Goal: Transaction & Acquisition: Purchase product/service

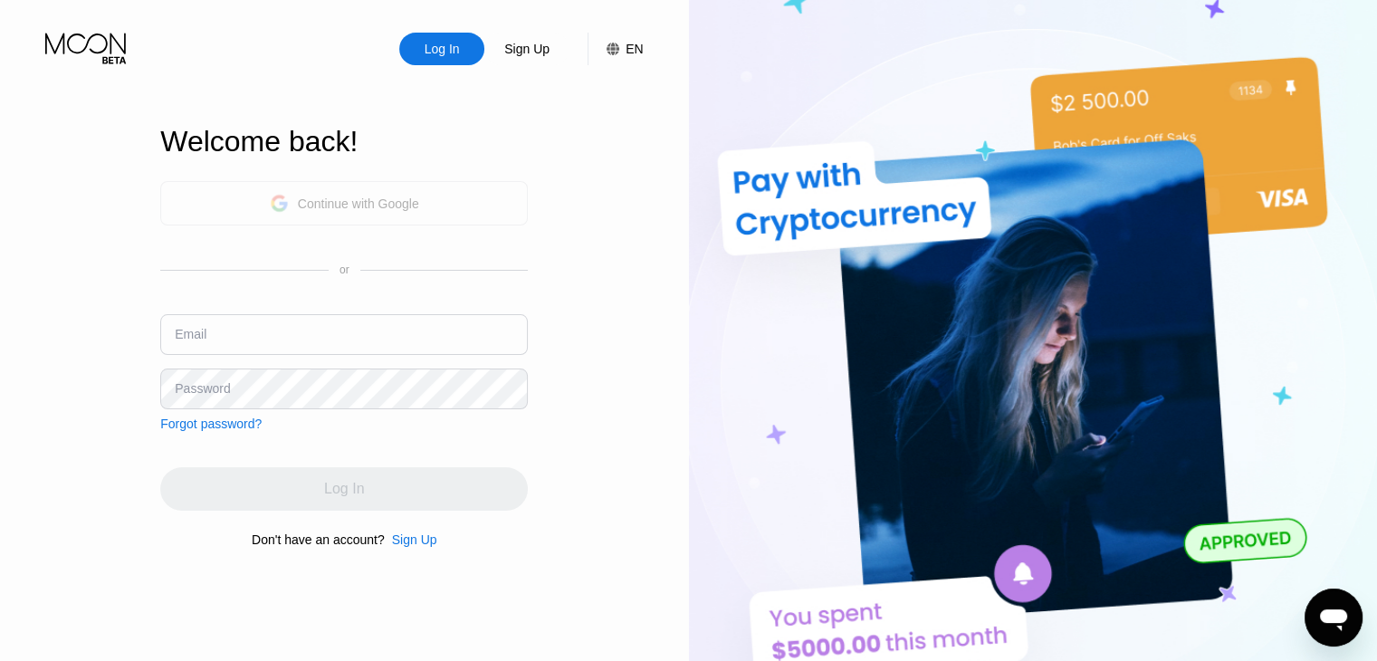
click at [455, 211] on div "Continue with Google" at bounding box center [344, 203] width 368 height 44
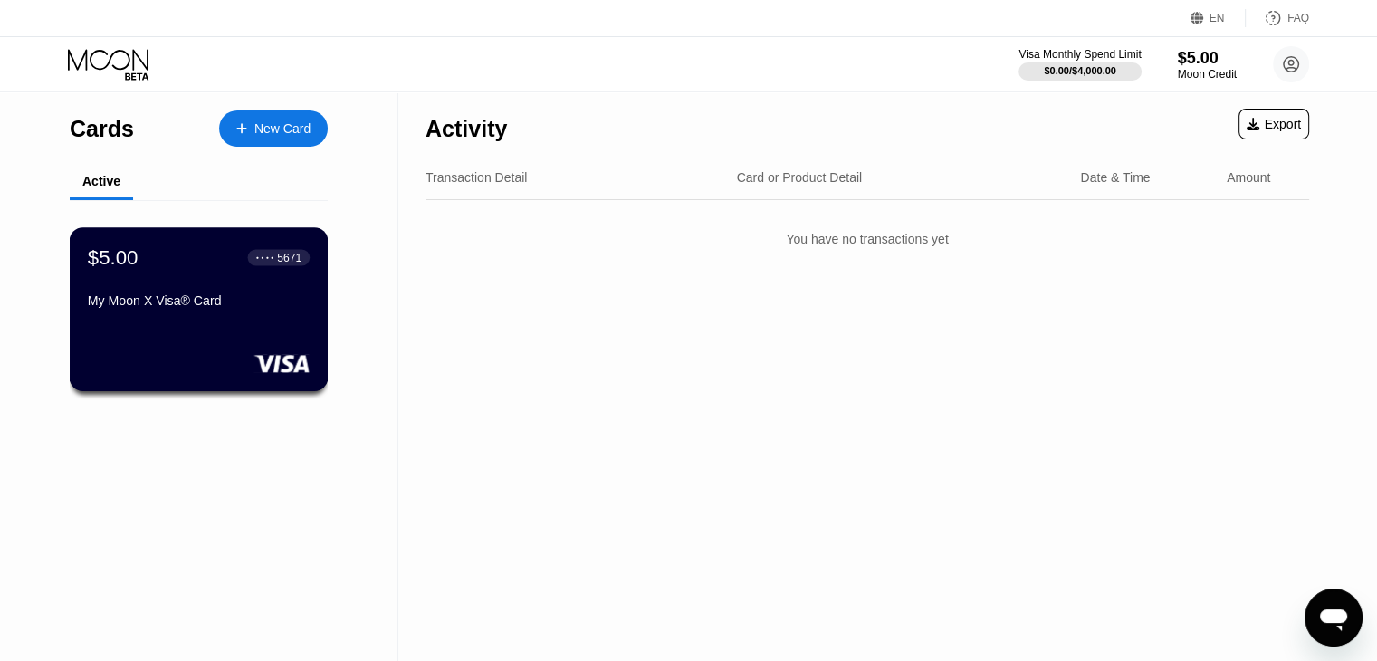
click at [172, 308] on div "My Moon X Visa® Card" at bounding box center [199, 300] width 222 height 14
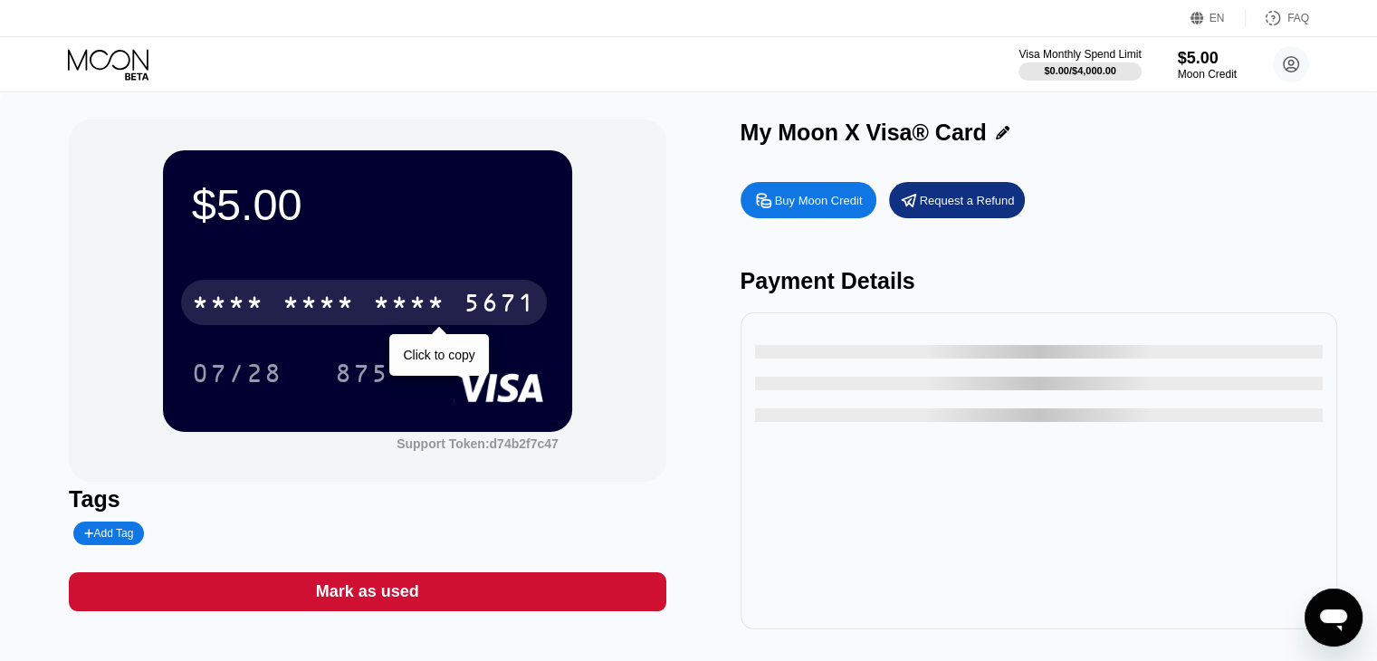
click at [257, 301] on div "* * * *" at bounding box center [228, 305] width 72 height 29
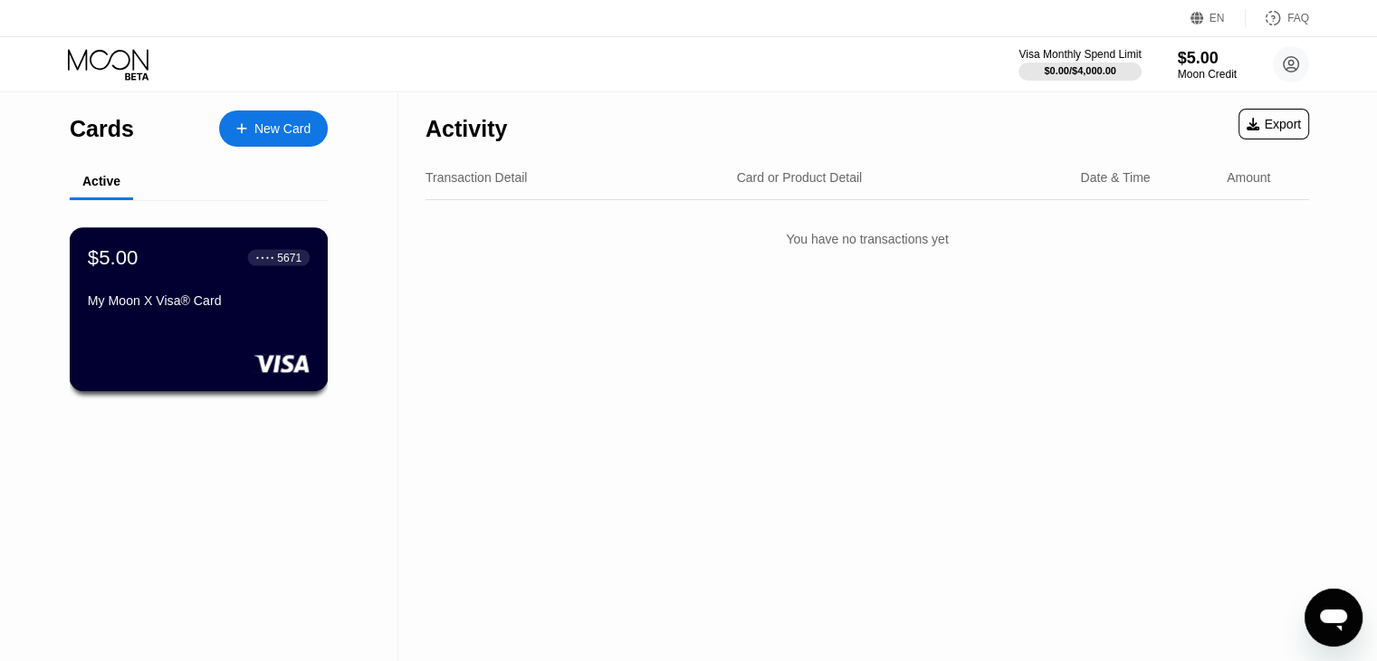
click at [176, 331] on div "$5.00 ● ● ● ● 5671 My Moon X Visa® Card" at bounding box center [199, 309] width 259 height 164
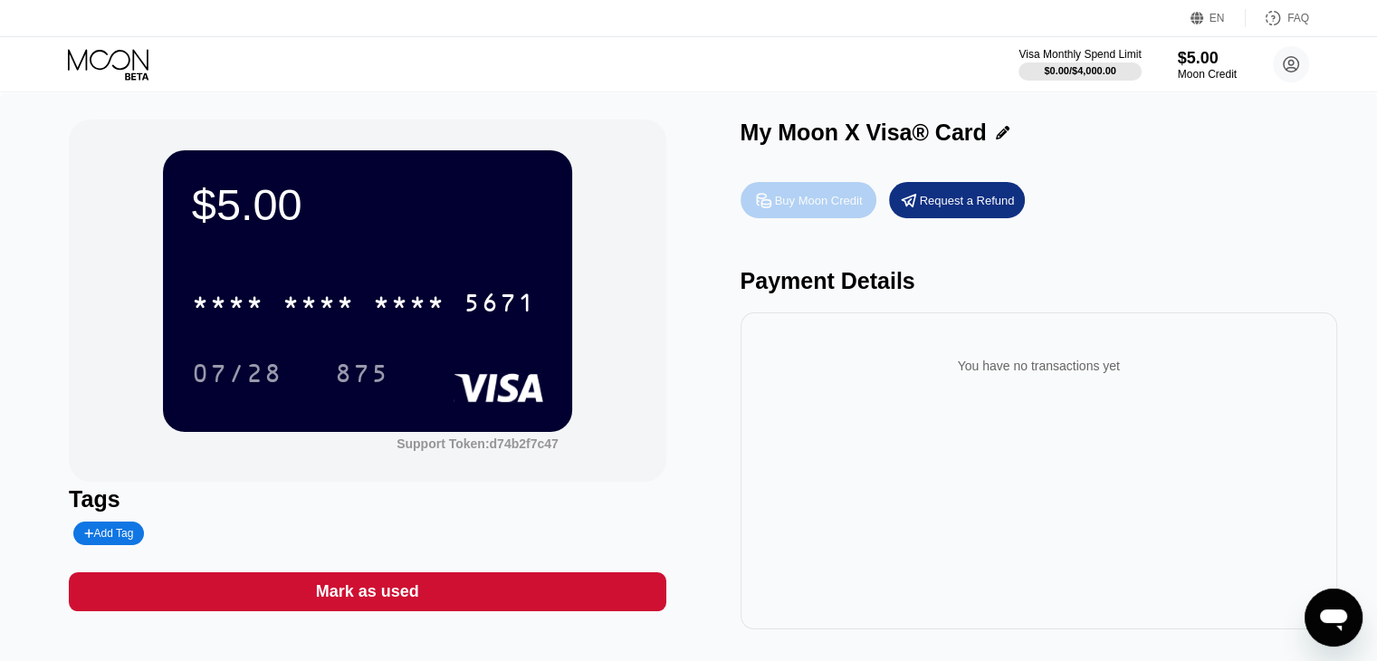
click at [832, 196] on div "Buy Moon Credit" at bounding box center [819, 200] width 88 height 15
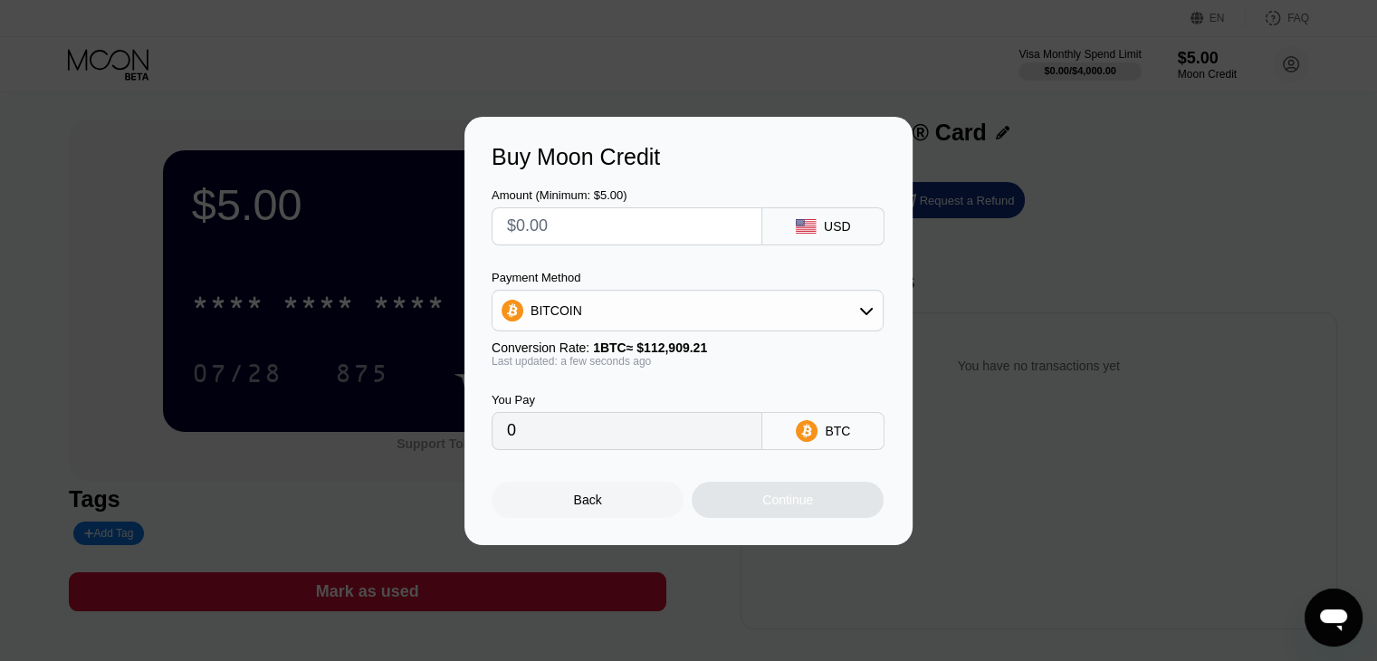
click at [688, 218] on input "text" at bounding box center [627, 226] width 240 height 36
type input "$6"
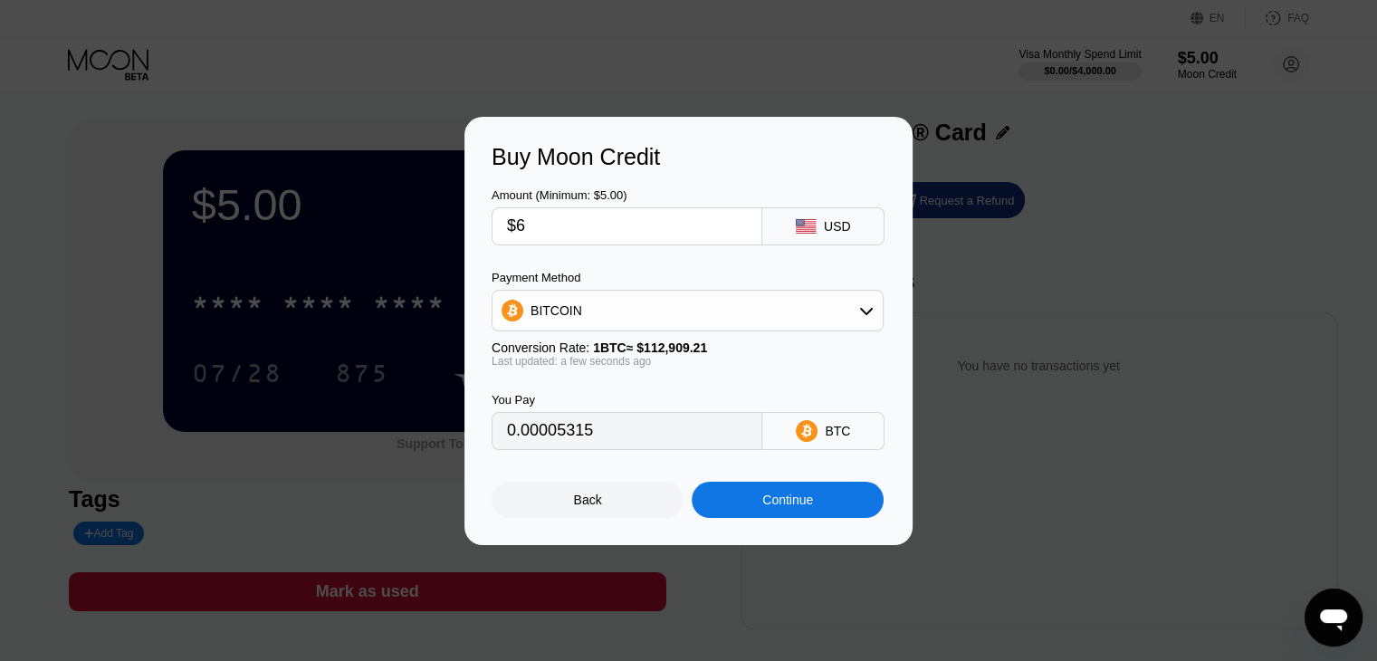
type input "0.00005315"
type input "$6"
click at [559, 294] on div "BITCOIN" at bounding box center [687, 310] width 390 height 36
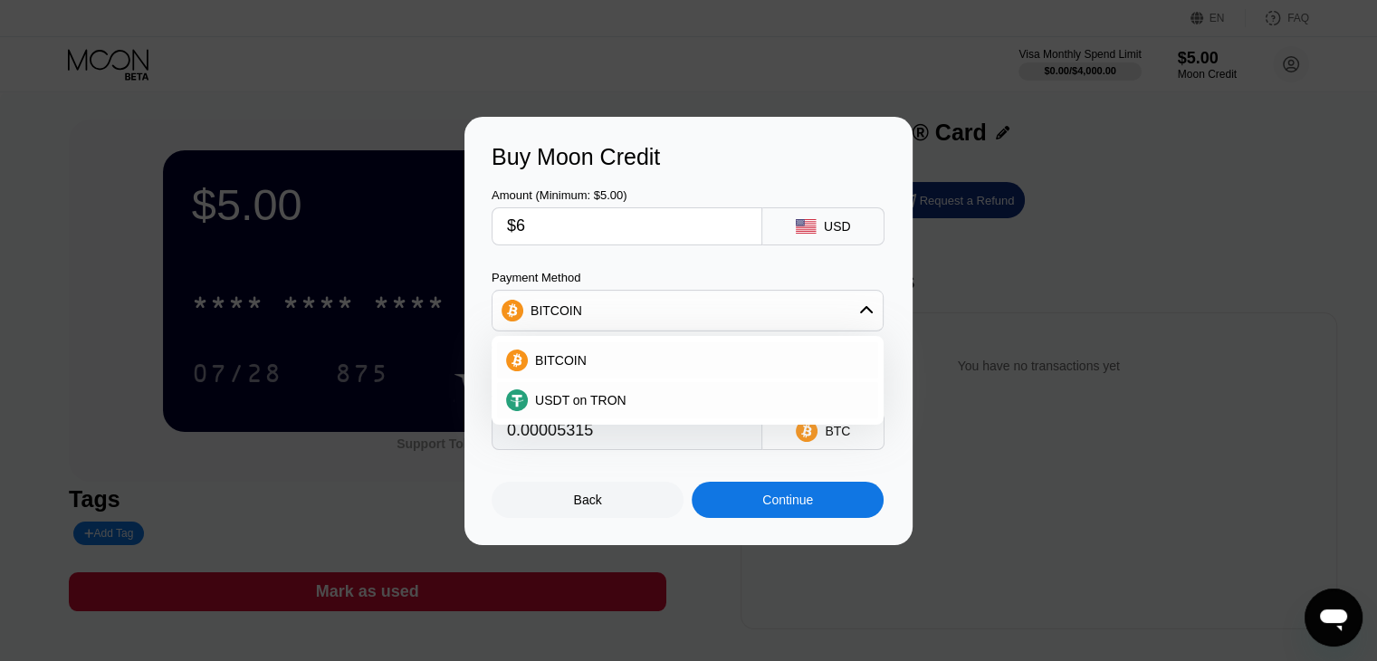
click at [558, 303] on div "BITCOIN" at bounding box center [557, 310] width 52 height 14
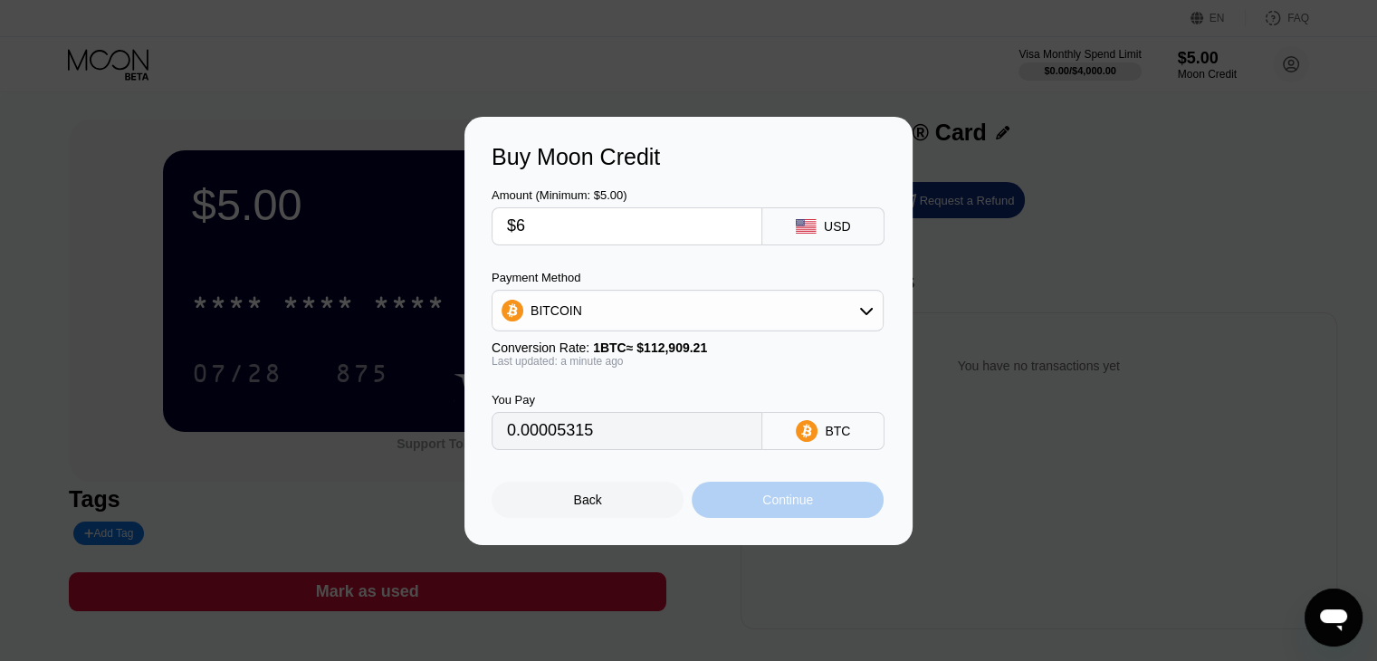
click at [811, 503] on div "Continue" at bounding box center [787, 499] width 51 height 14
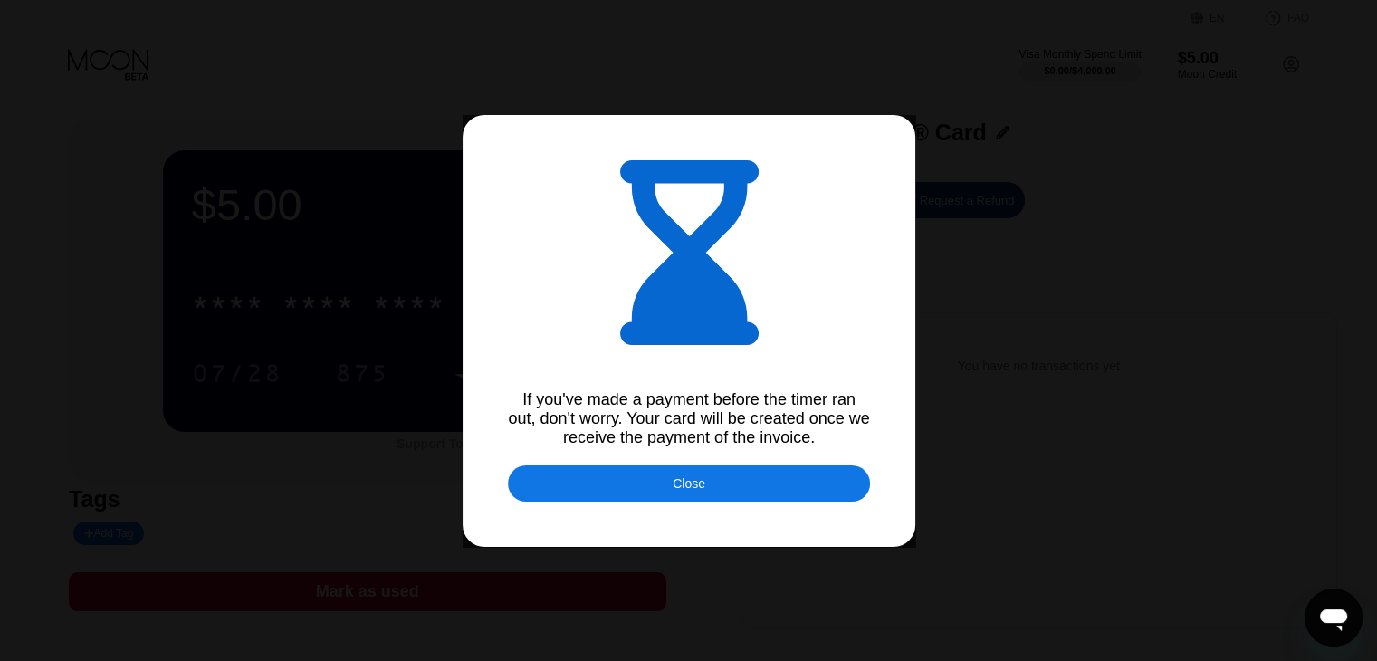
type input "0.00005313"
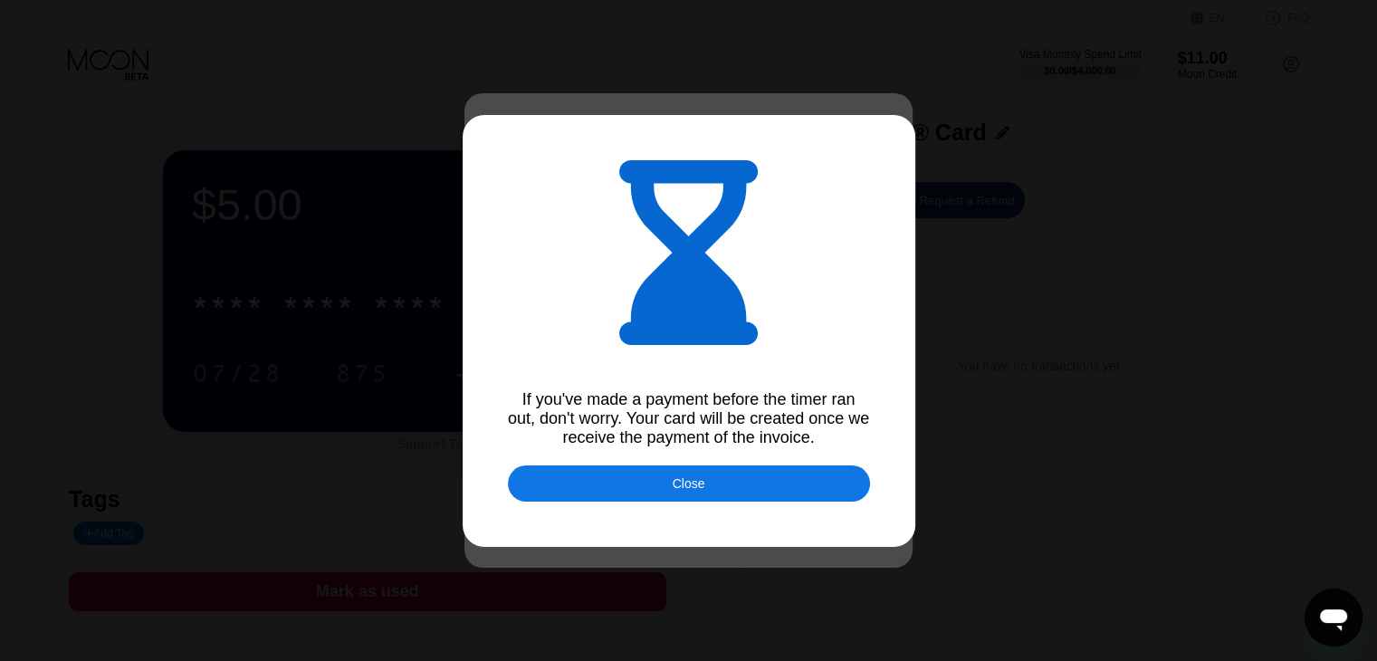
click at [768, 492] on div "Close" at bounding box center [689, 483] width 362 height 36
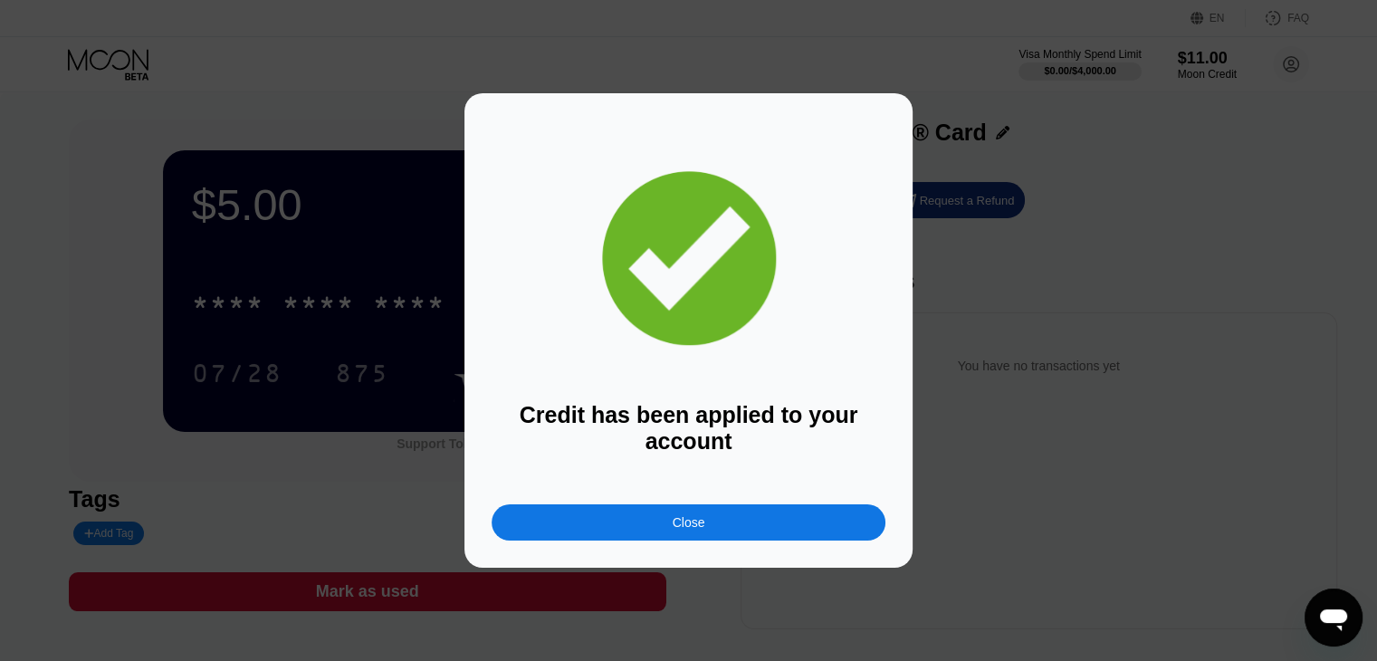
click at [771, 522] on div "Close" at bounding box center [689, 522] width 394 height 36
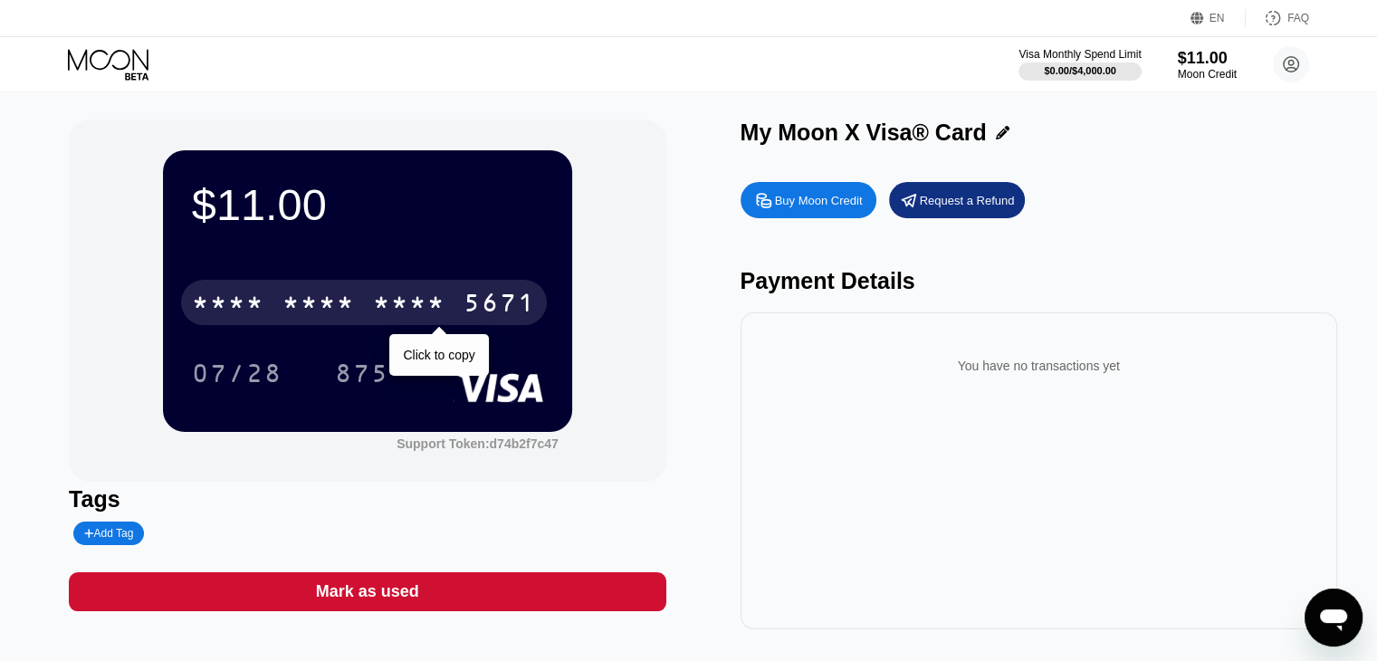
click at [480, 298] on div "5671" at bounding box center [500, 305] width 72 height 29
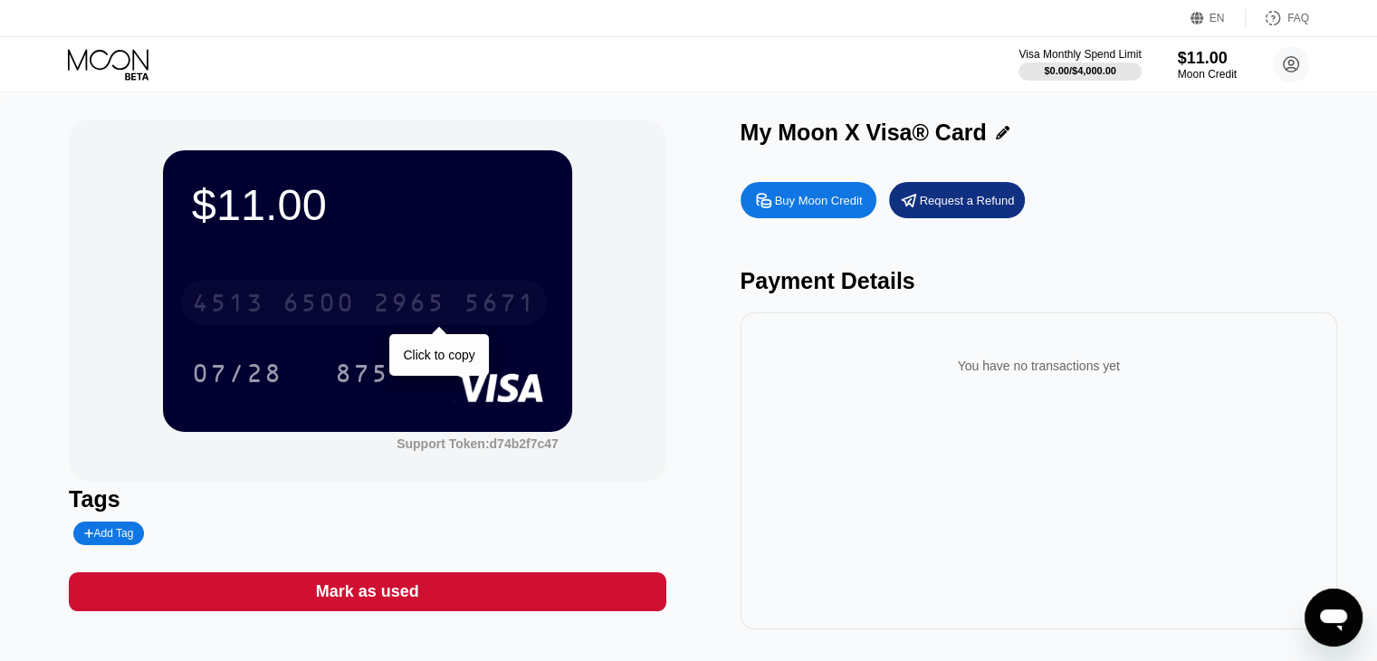
drag, startPoint x: 383, startPoint y: 306, endPoint x: 634, endPoint y: 243, distance: 258.6
click at [384, 306] on div "2965" at bounding box center [409, 305] width 72 height 29
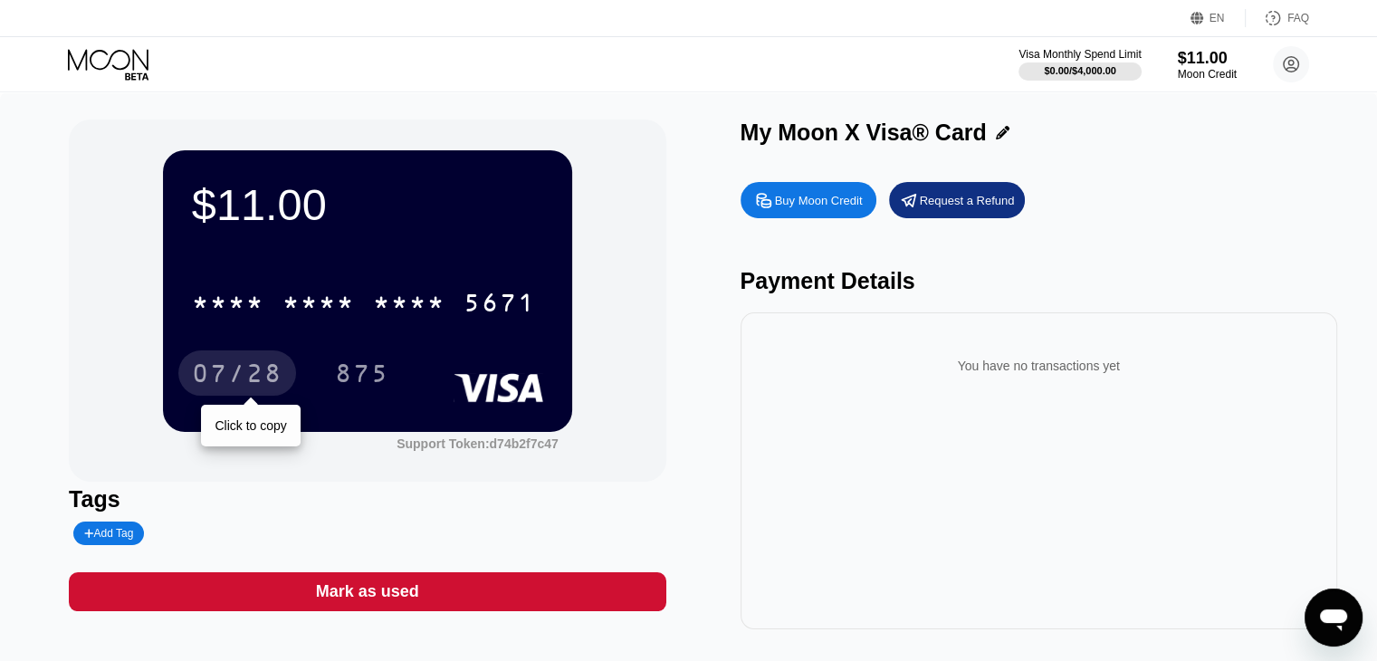
click at [250, 377] on div "07/28" at bounding box center [237, 375] width 91 height 29
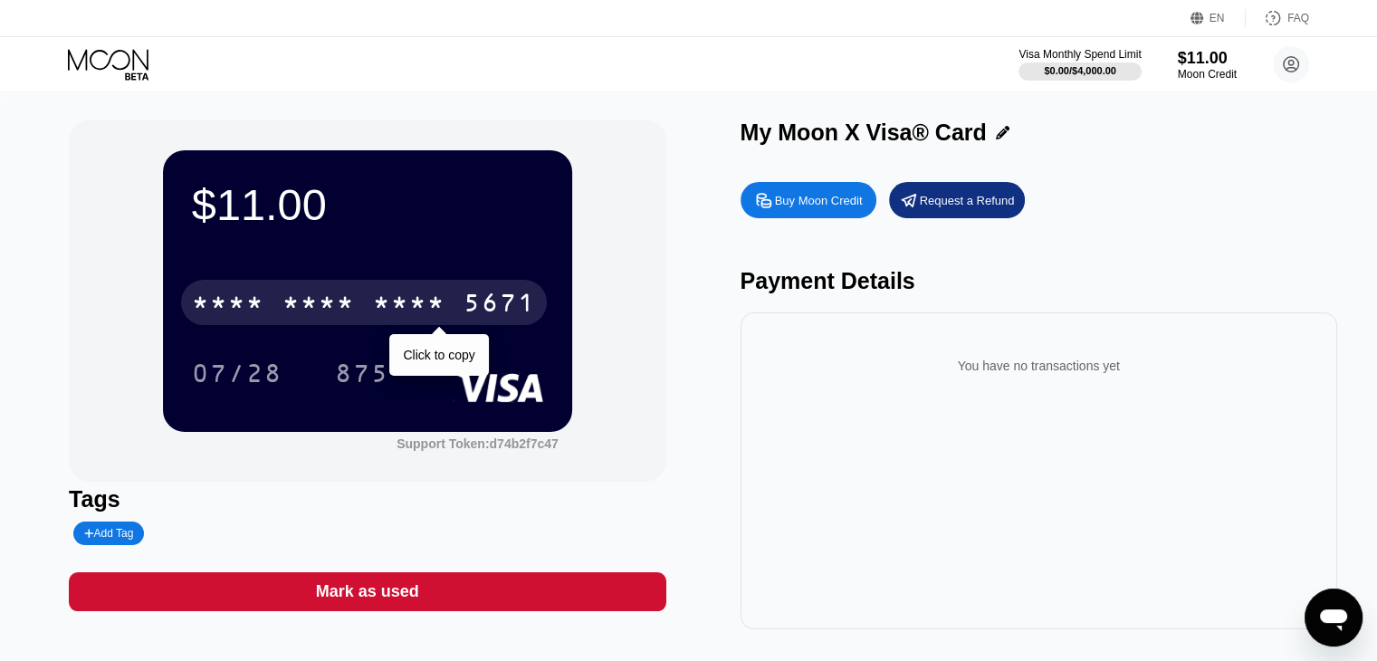
click at [401, 311] on div "* * * *" at bounding box center [409, 305] width 72 height 29
click at [322, 287] on div "4513 6500 2965 5671" at bounding box center [364, 302] width 366 height 45
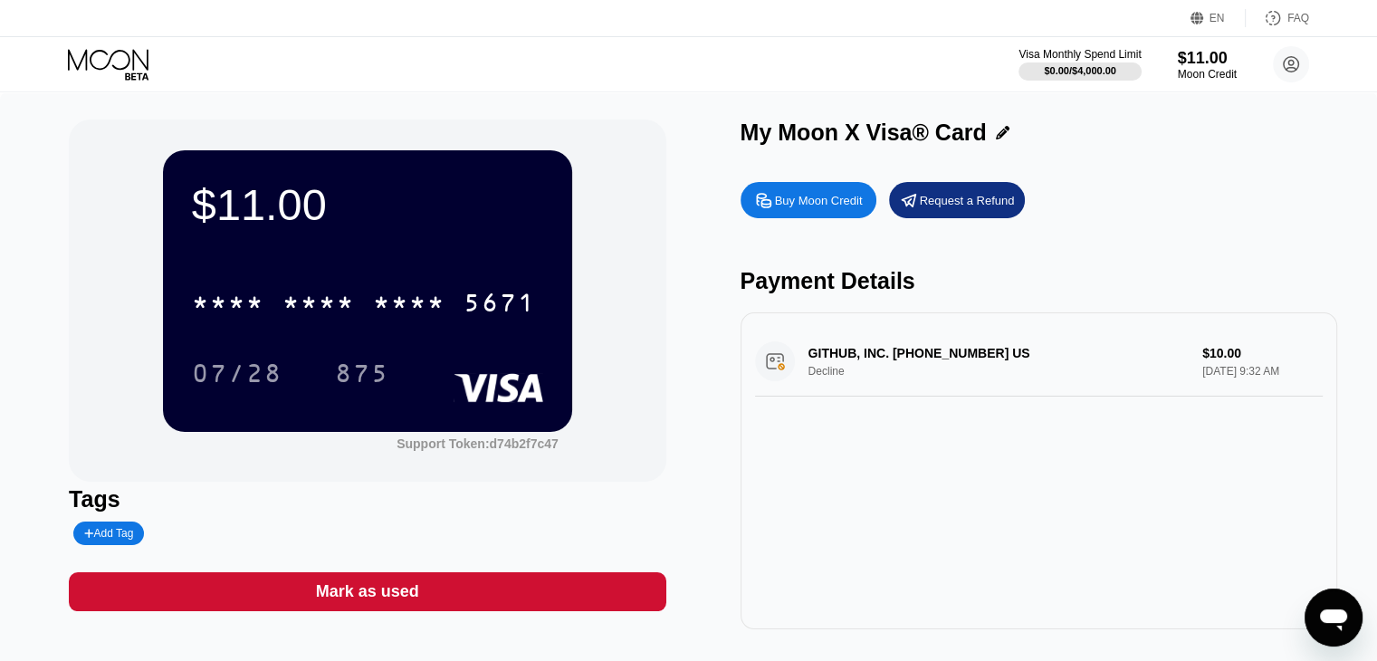
click at [994, 373] on div "GITHUB, INC. +18774484820 US Decline $10.00 Aug 21, 2025 9:32 AM" at bounding box center [1039, 362] width 568 height 70
click at [1202, 368] on div "GITHUB, INC. +18774484820 US Decline $10.00 Aug 21, 2025 9:32 AM" at bounding box center [1039, 362] width 568 height 70
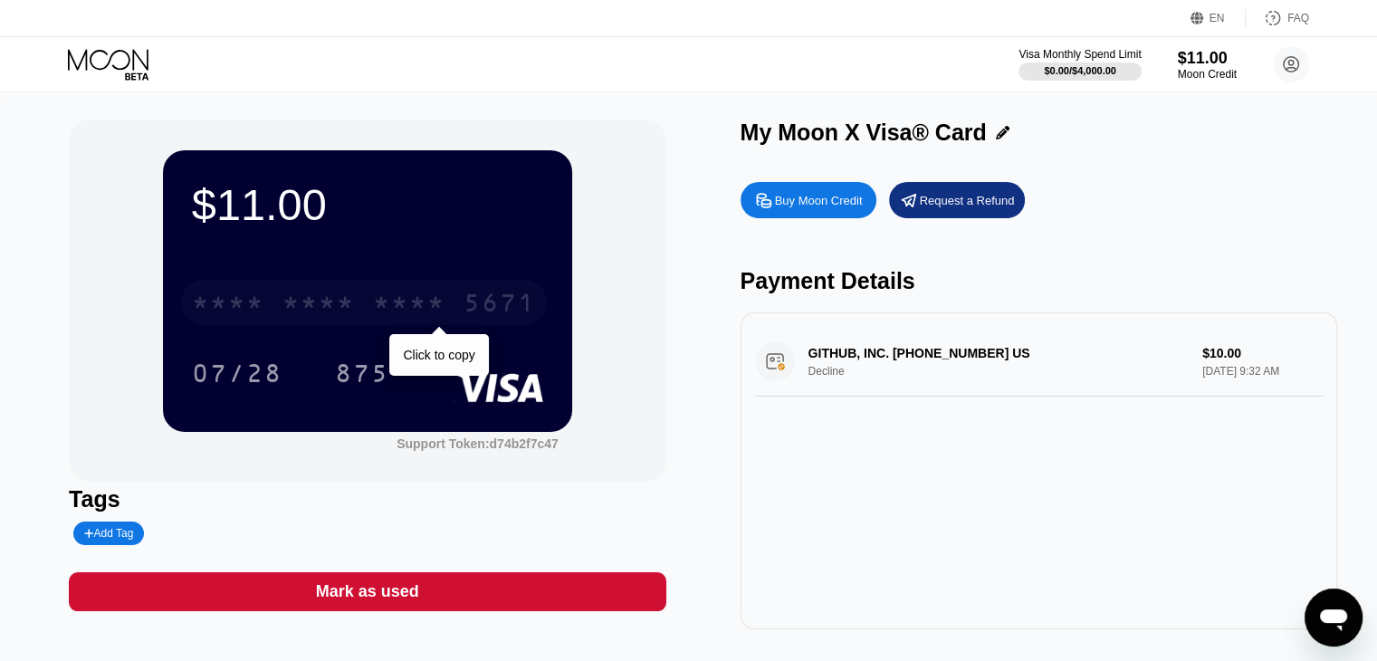
click at [418, 318] on div "* * * *" at bounding box center [409, 305] width 72 height 29
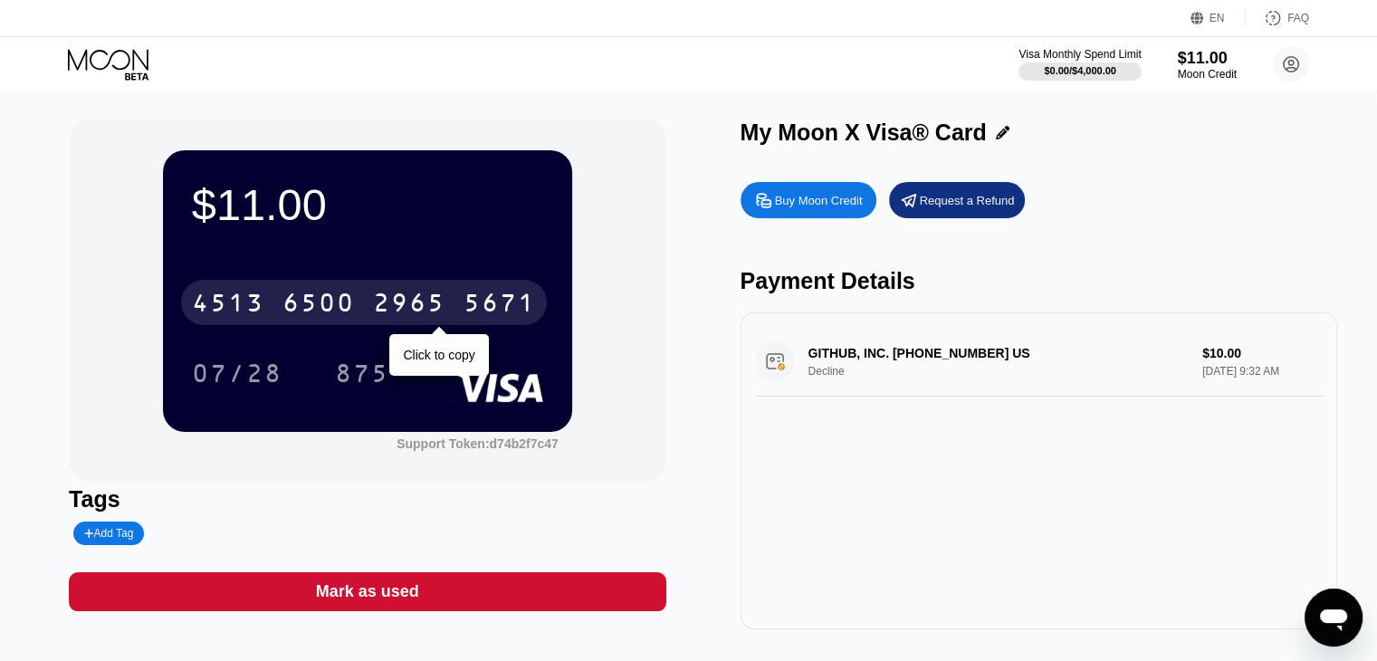
click at [427, 301] on div "2965" at bounding box center [409, 305] width 72 height 29
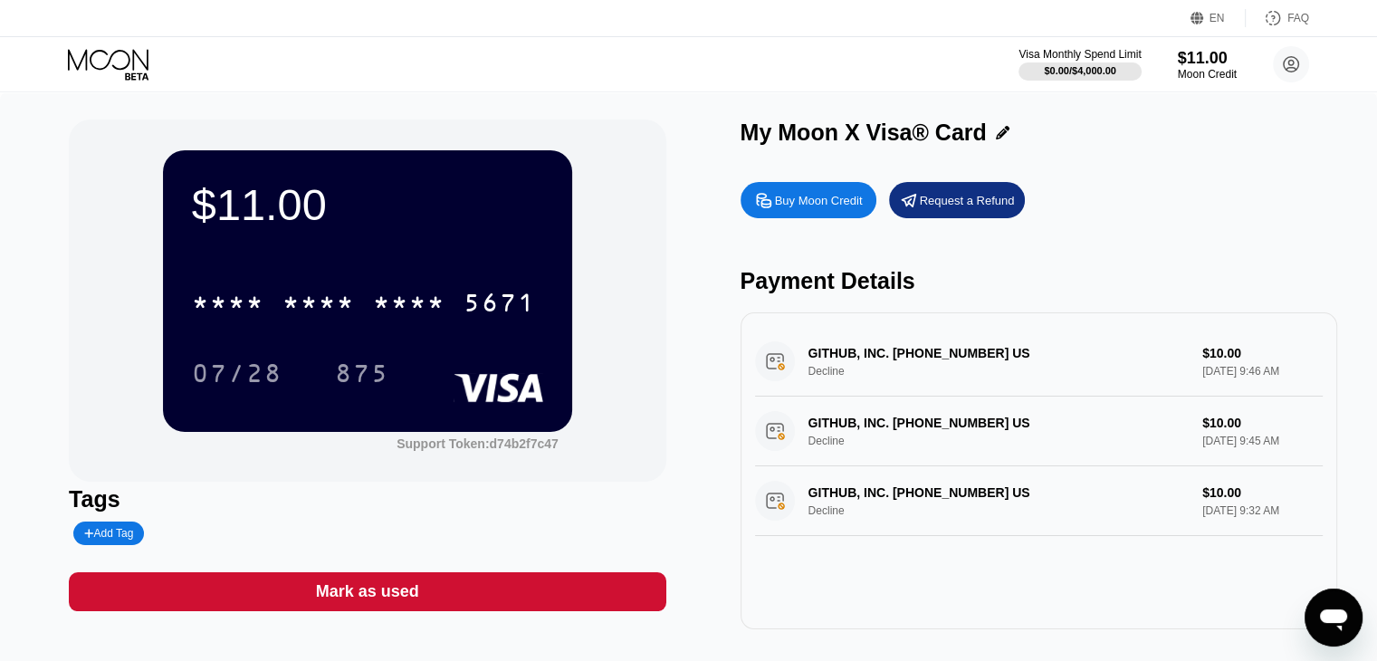
click at [1123, 374] on div "GITHUB, INC. +18774484820 US Decline $10.00 Aug 21, 2025 9:46 AM" at bounding box center [1039, 362] width 568 height 70
click at [979, 356] on div "GITHUB, INC. +18774484820 US Decline $10.00 Aug 21, 2025 9:46 AM" at bounding box center [1039, 362] width 568 height 70
click at [1282, 69] on circle at bounding box center [1291, 64] width 36 height 36
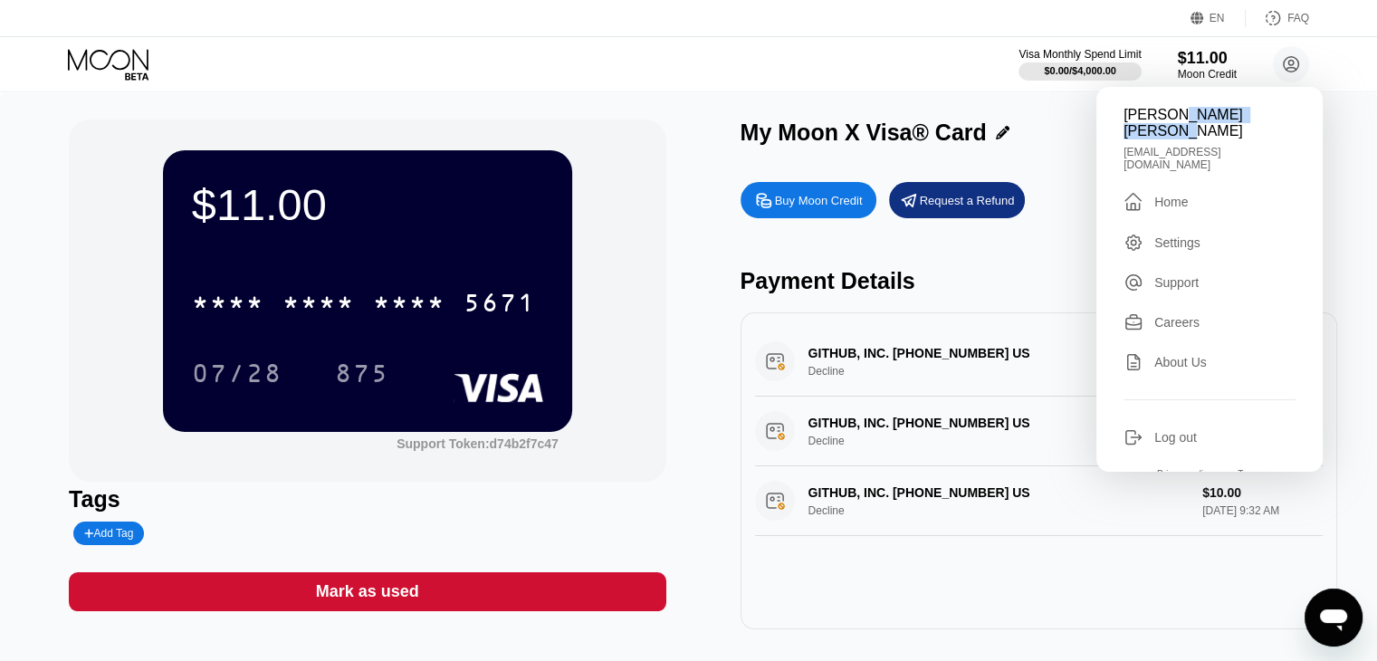
drag, startPoint x: 1282, startPoint y: 111, endPoint x: 1176, endPoint y: 120, distance: 106.3
click at [1176, 120] on div "[PERSON_NAME] [PERSON_NAME]" at bounding box center [1209, 123] width 172 height 33
copy div "Hossein Poorian"
